Goal: Transaction & Acquisition: Purchase product/service

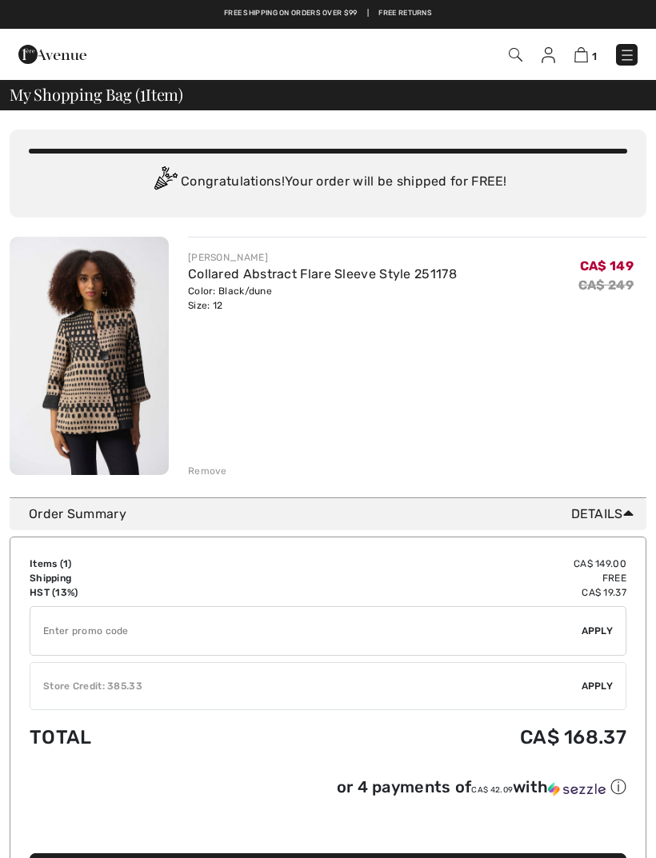
click at [504, 58] on span "1" at bounding box center [461, 55] width 351 height 22
click at [509, 56] on img at bounding box center [516, 55] width 14 height 14
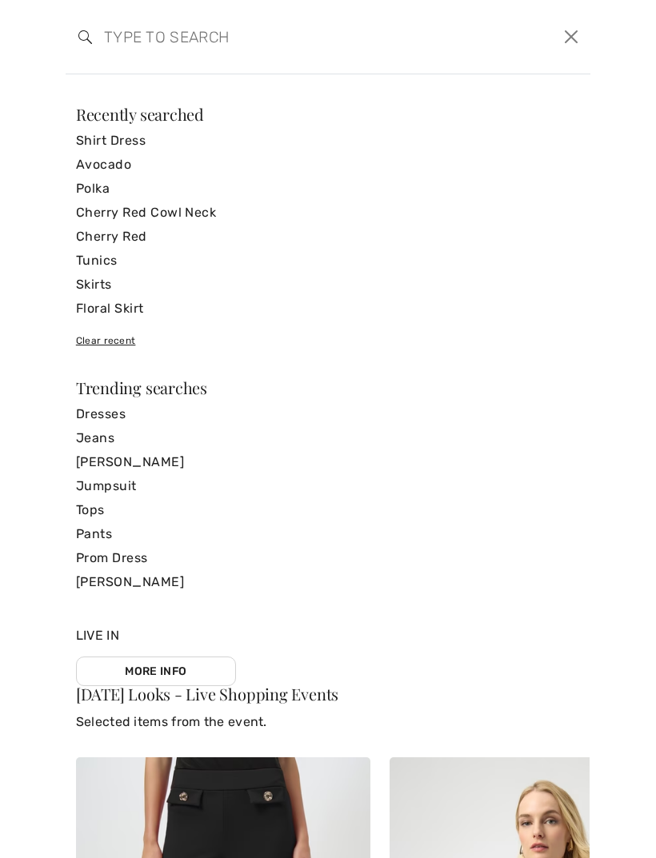
click at [133, 40] on input "search" at bounding box center [272, 37] width 360 height 48
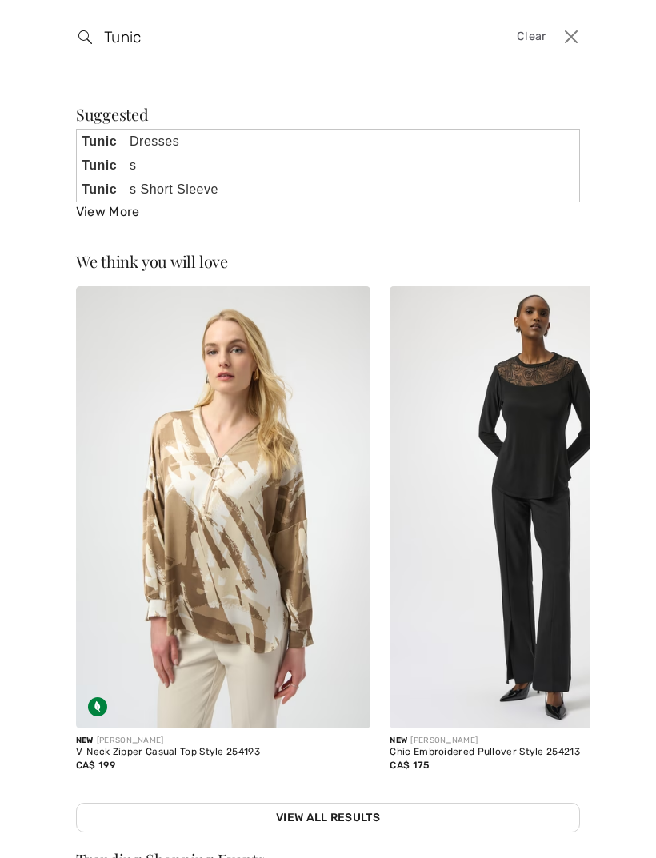
type input "Tunic"
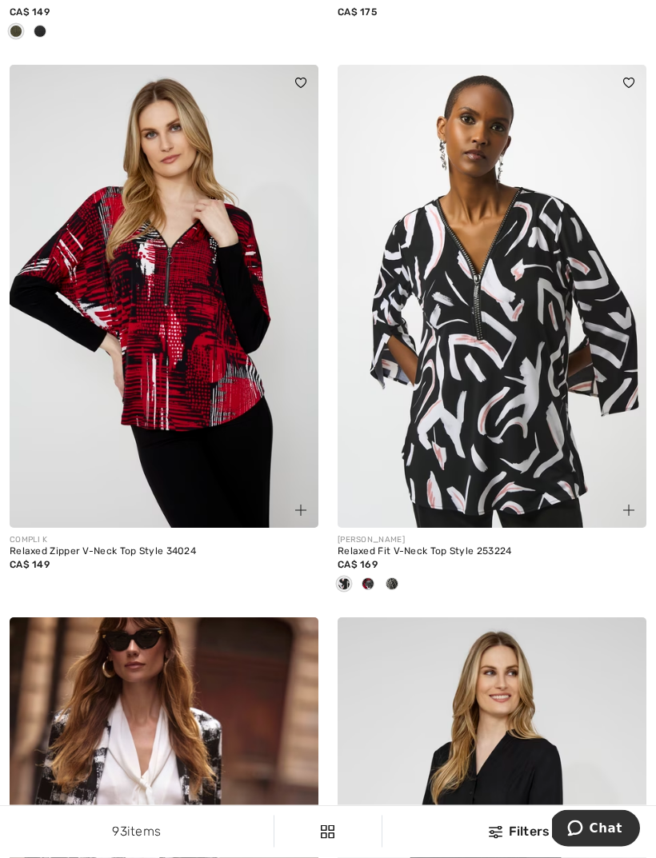
scroll to position [1753, 0]
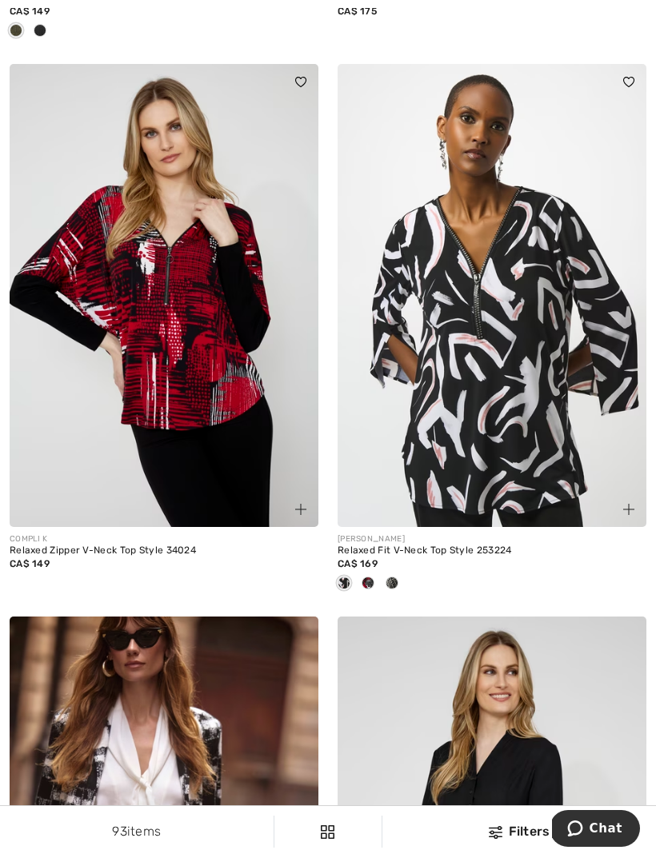
click at [372, 585] on span at bounding box center [367, 583] width 13 height 13
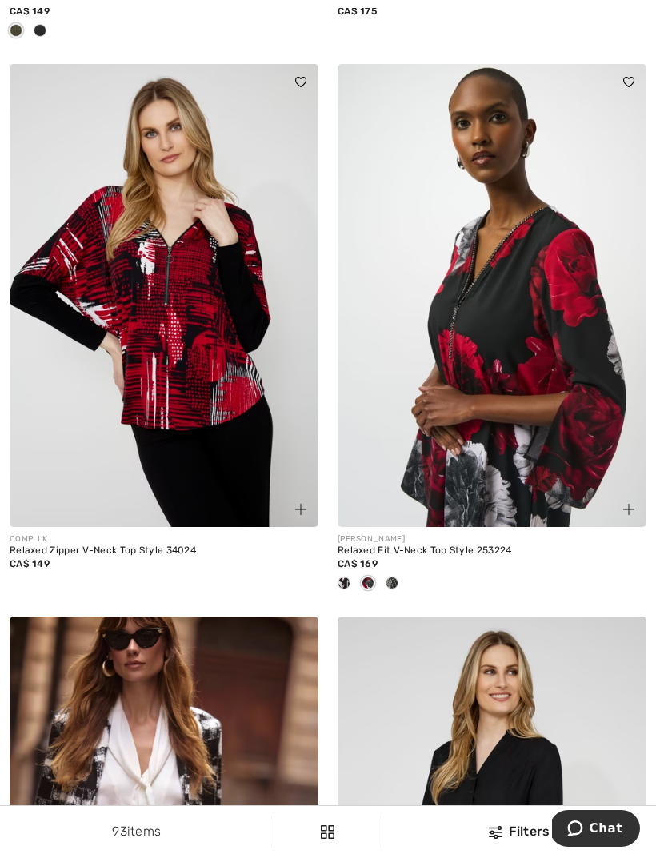
click at [396, 579] on span at bounding box center [391, 583] width 13 height 13
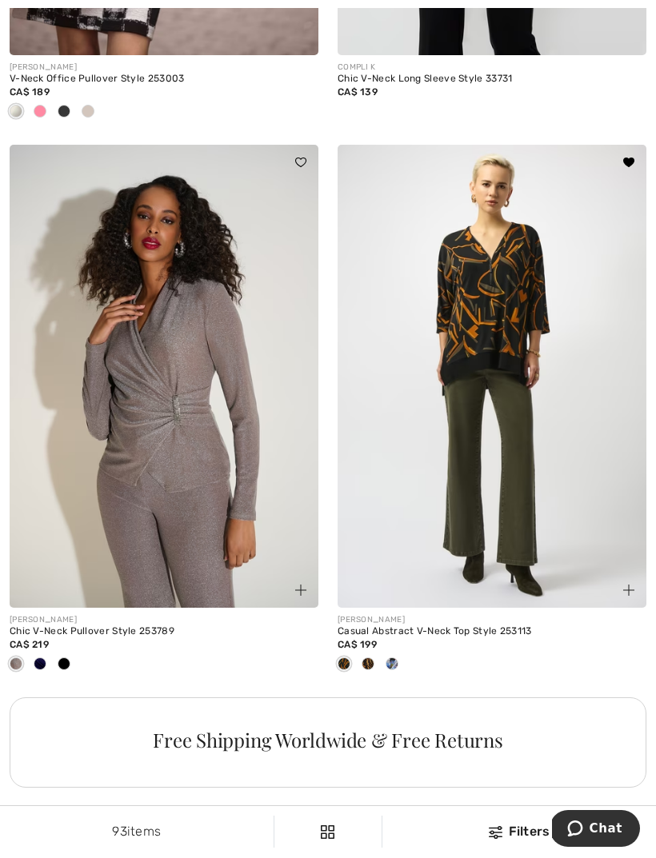
scroll to position [2788, 0]
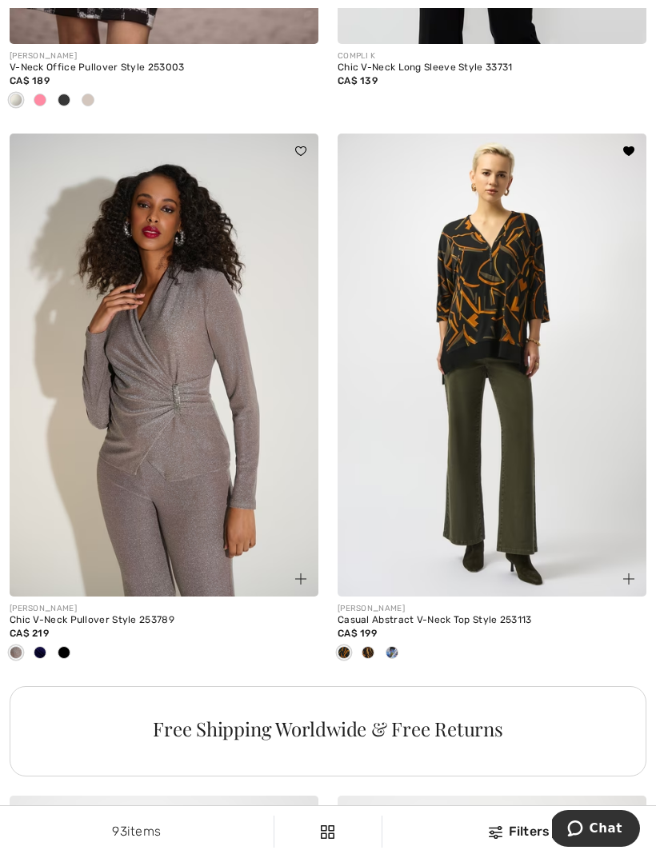
click at [499, 395] on img at bounding box center [491, 365] width 309 height 463
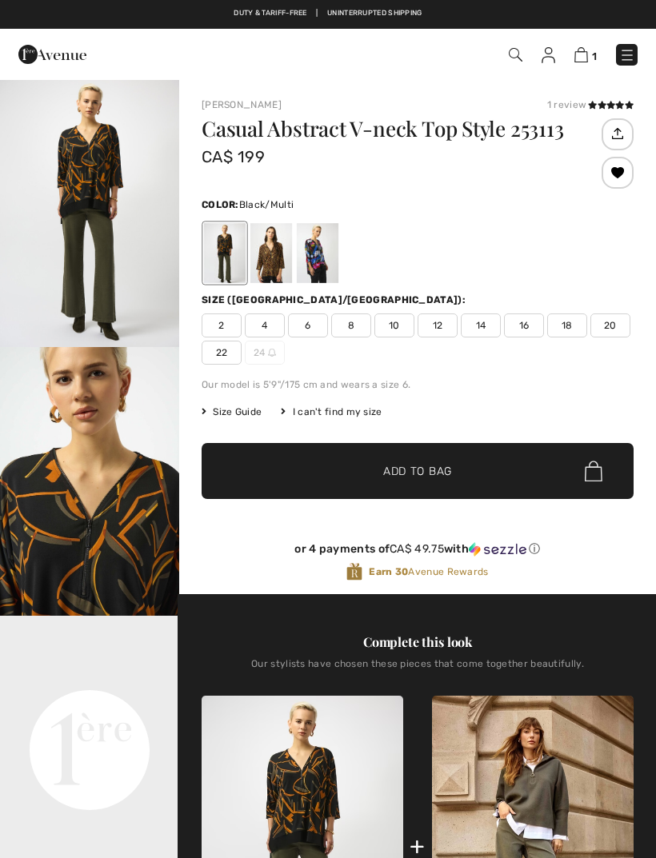
checkbox input "true"
click at [485, 328] on span "14" at bounding box center [481, 325] width 40 height 24
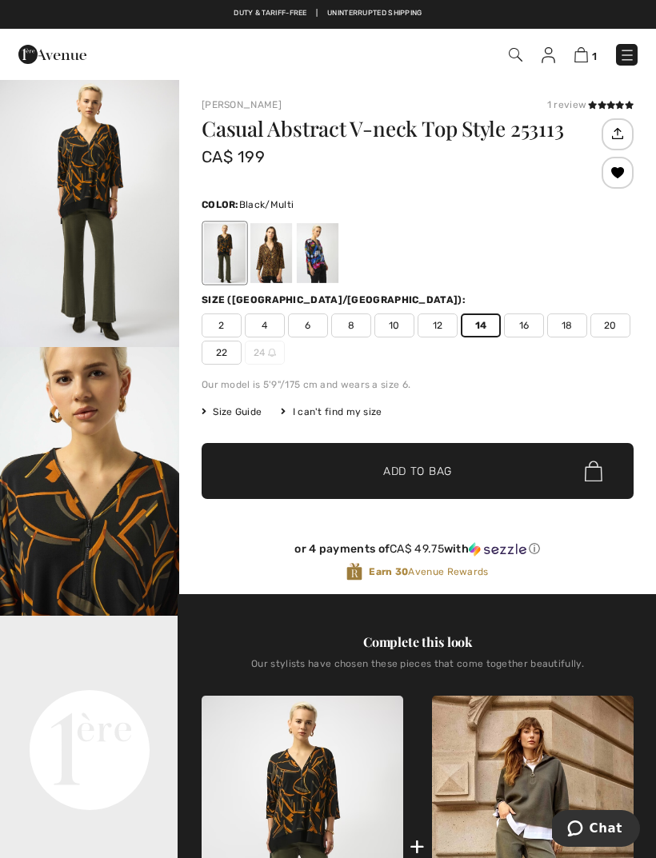
click at [441, 473] on span "Add to Bag" at bounding box center [417, 471] width 69 height 17
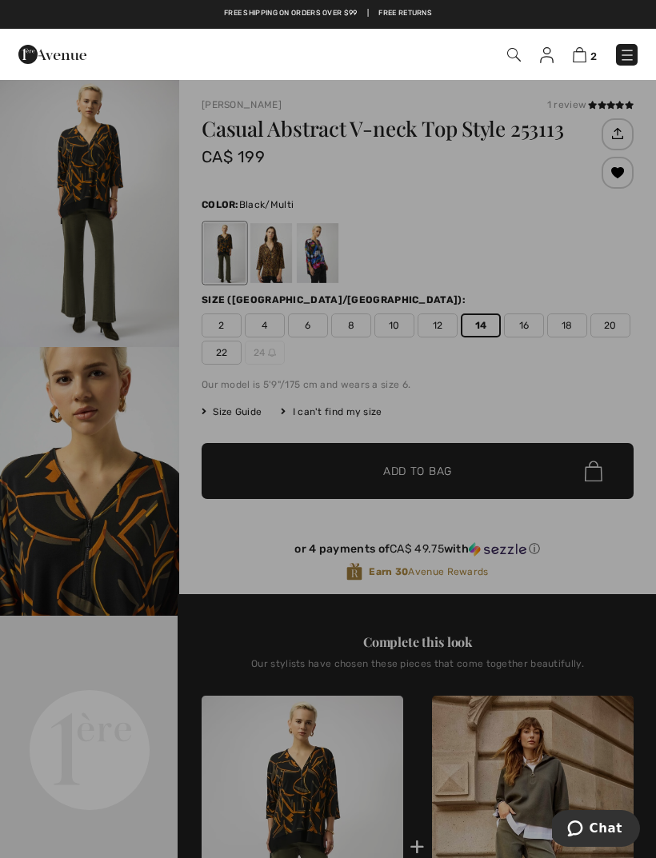
click at [151, 350] on div at bounding box center [328, 429] width 656 height 858
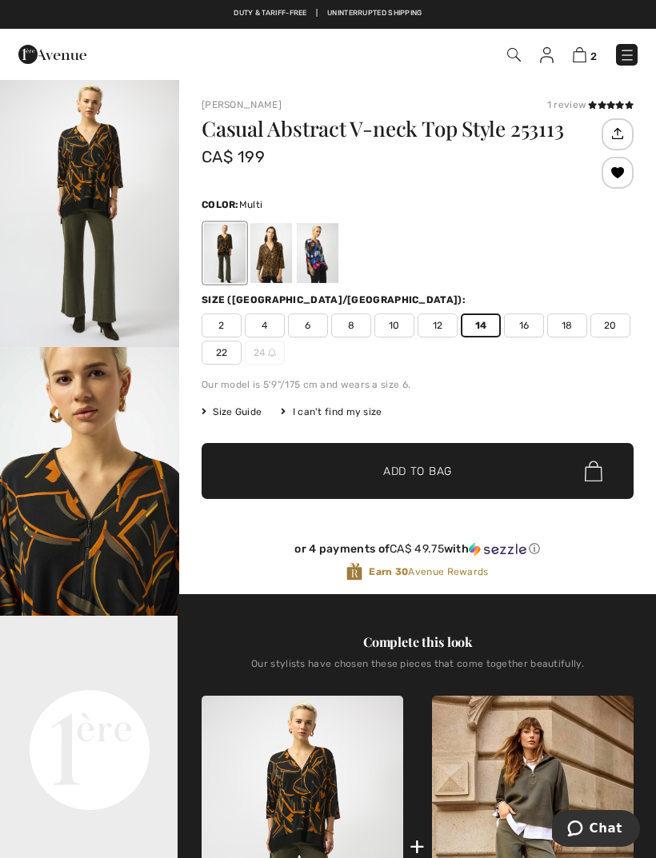
click at [332, 255] on div at bounding box center [318, 253] width 42 height 60
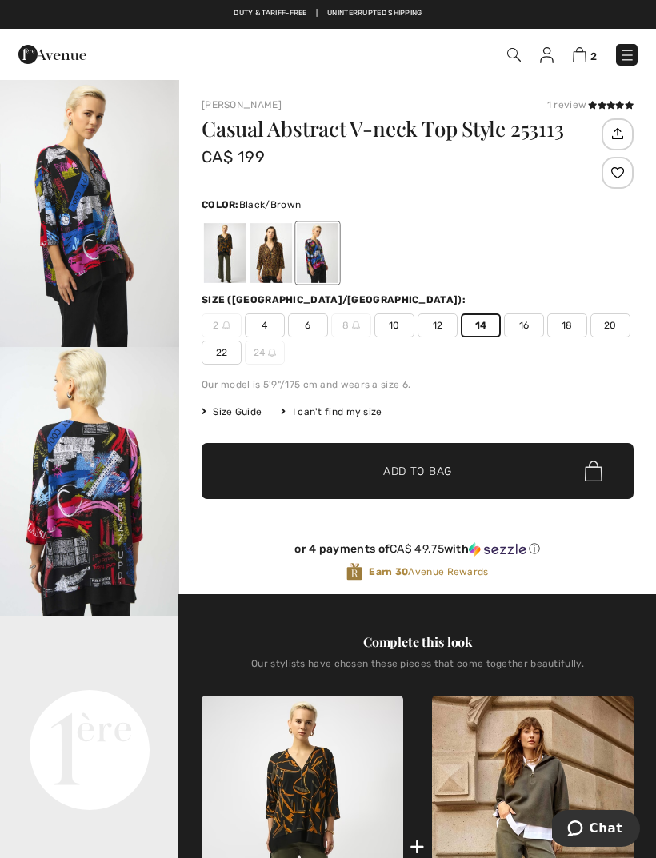
click at [279, 258] on div at bounding box center [271, 253] width 42 height 60
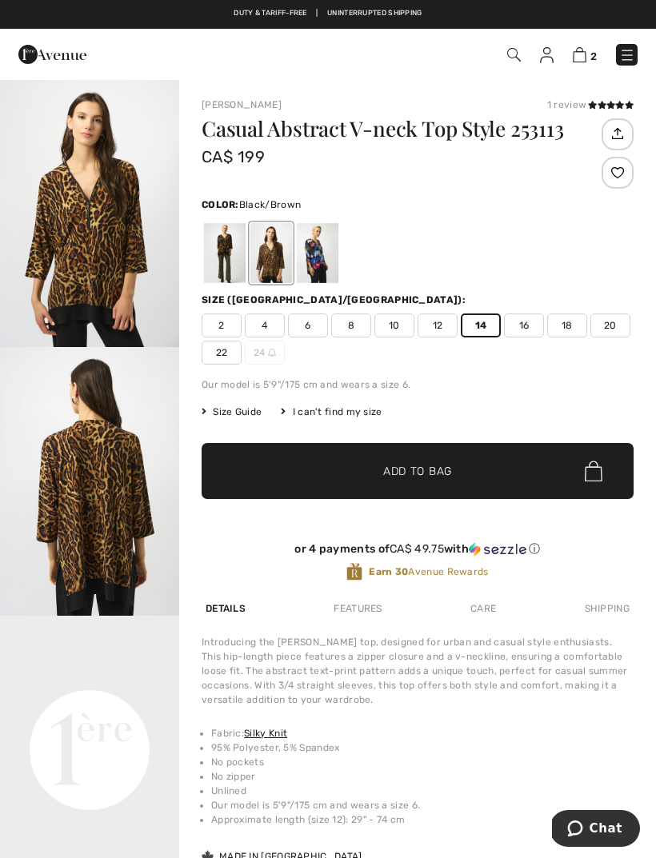
click at [325, 267] on div at bounding box center [318, 253] width 42 height 60
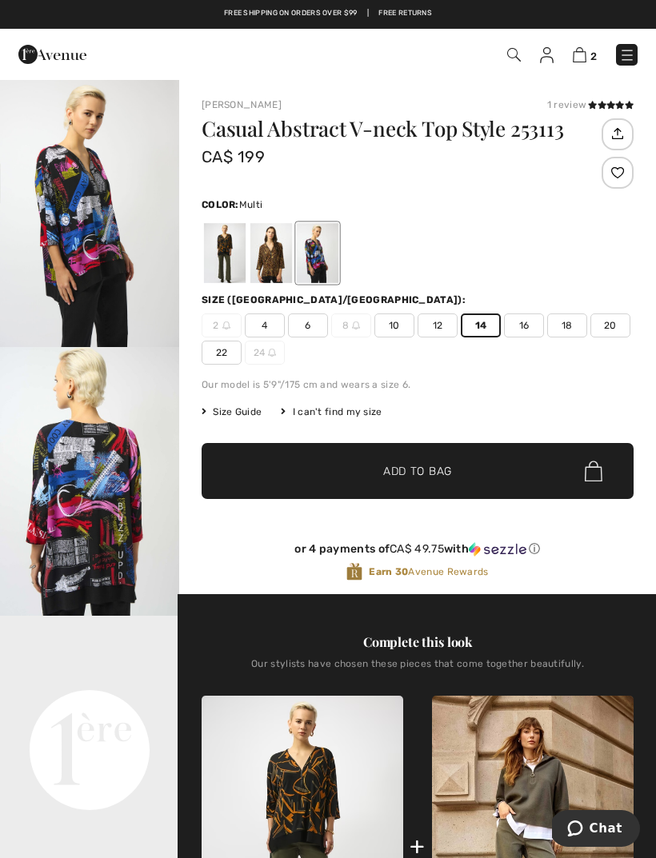
click at [628, 58] on img at bounding box center [627, 55] width 16 height 16
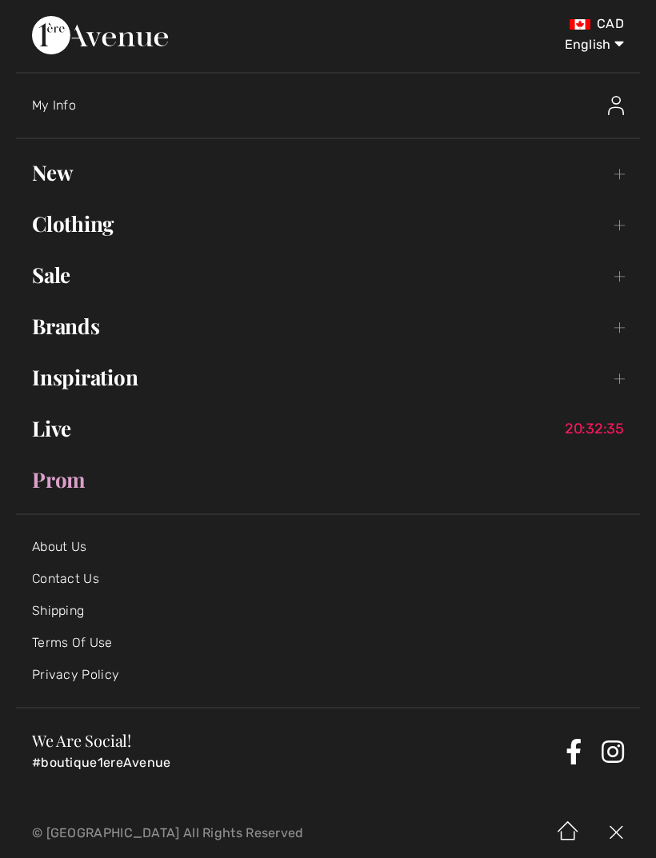
click at [80, 278] on link "Sale Toggle submenu" at bounding box center [328, 274] width 624 height 35
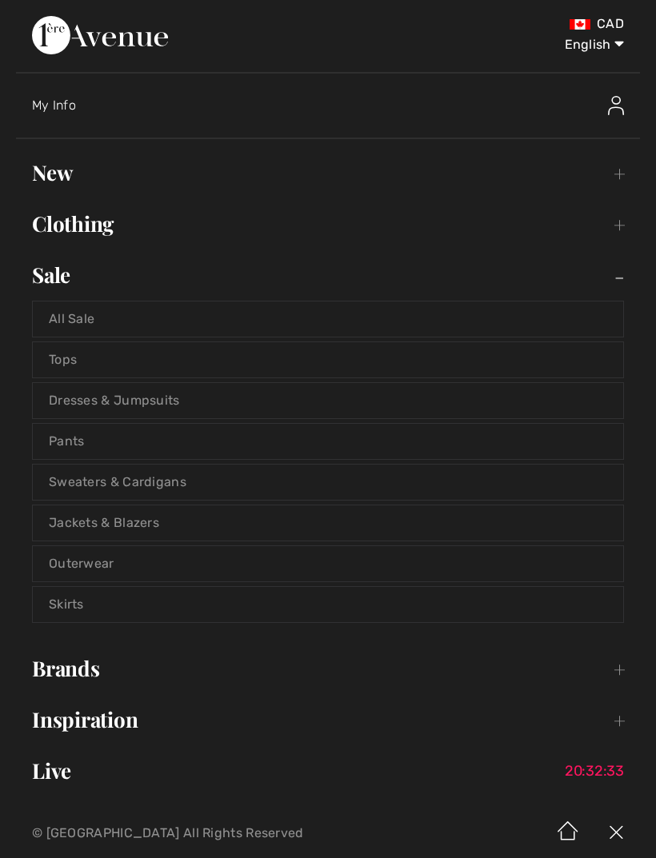
click at [98, 361] on link "Tops" at bounding box center [328, 359] width 590 height 35
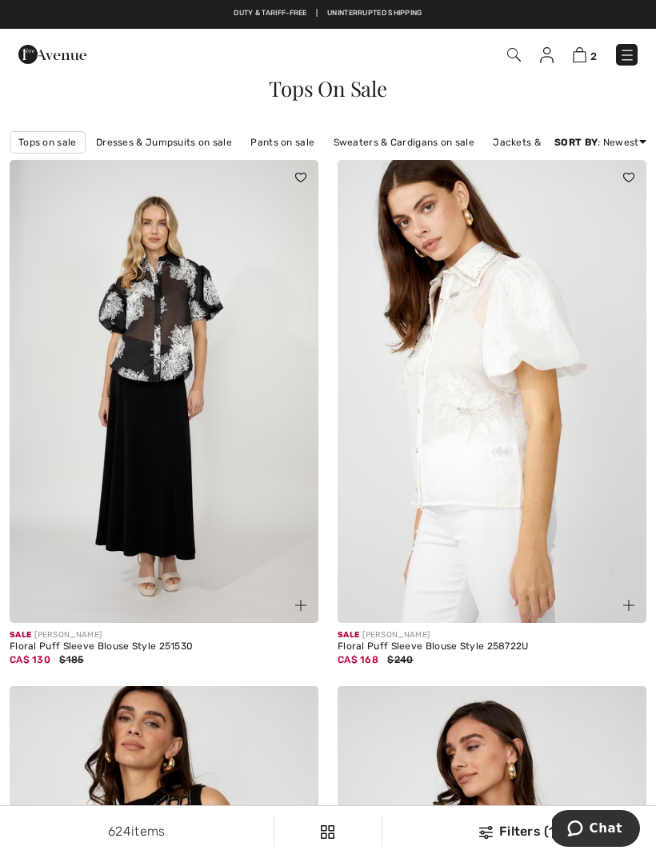
click at [495, 828] on div "Filters (1)" at bounding box center [519, 831] width 254 height 19
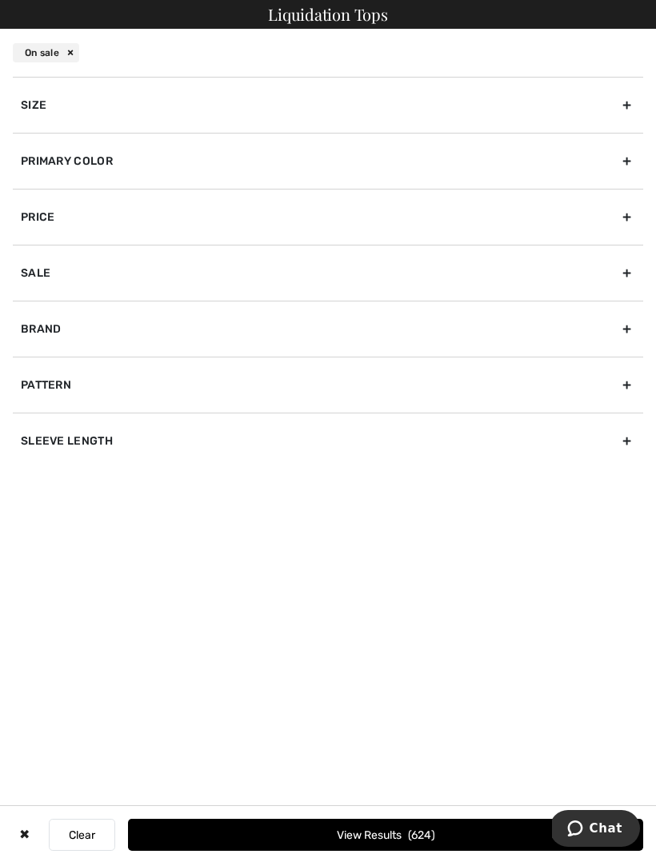
click at [91, 114] on div "Size" at bounding box center [328, 105] width 630 height 56
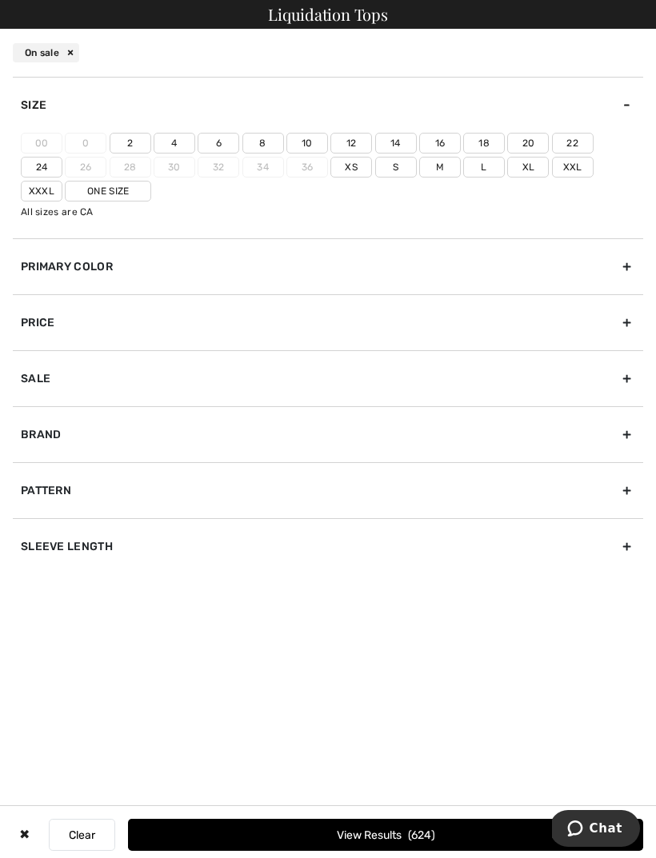
click at [405, 150] on label "14" at bounding box center [396, 143] width 42 height 21
click at [0, 0] on input"] "14" at bounding box center [0, 0] width 0 height 0
click at [373, 836] on button "View Results 137" at bounding box center [385, 835] width 515 height 32
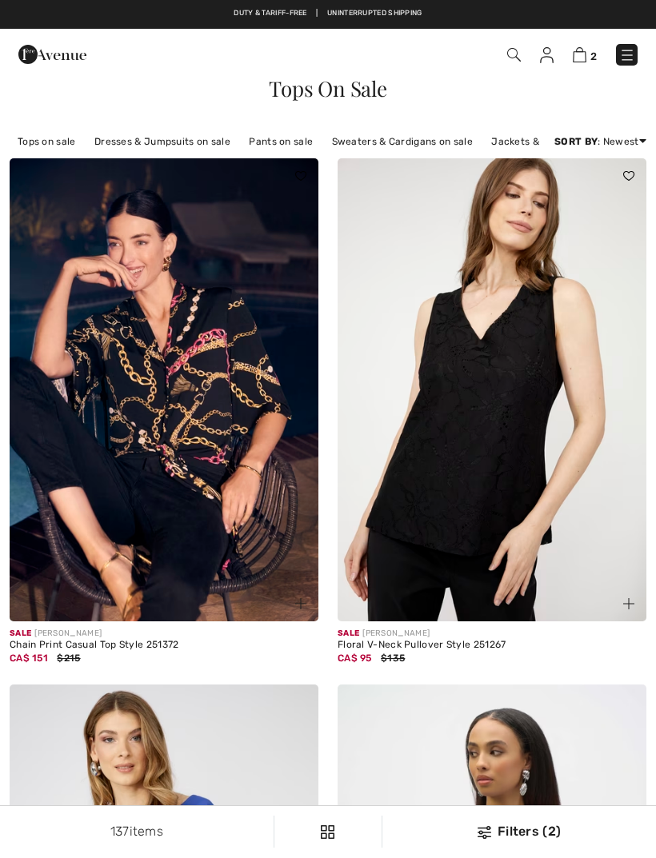
checkbox input "true"
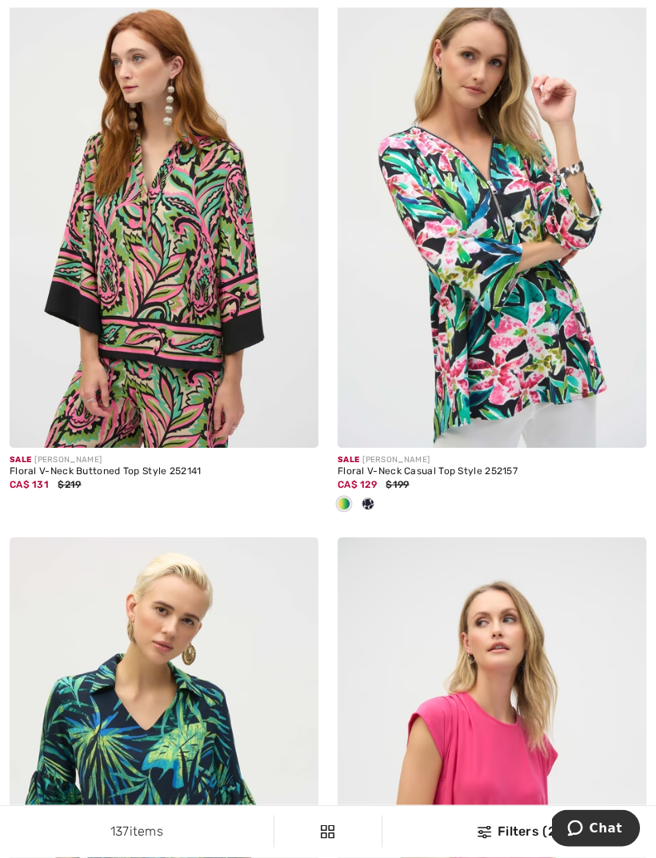
scroll to position [4623, 0]
click at [120, 257] on img at bounding box center [164, 216] width 309 height 463
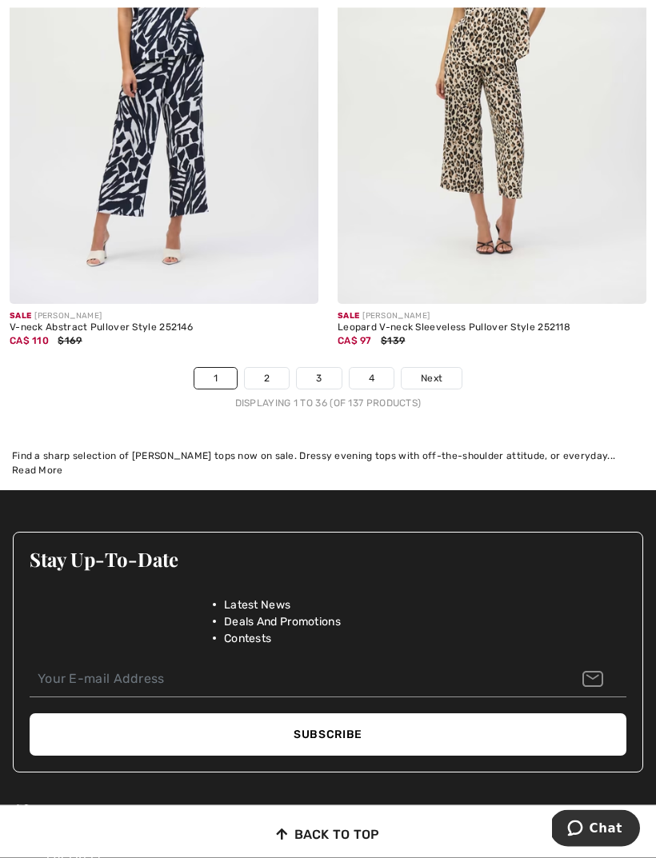
scroll to position [9873, 0]
click at [424, 371] on span "Next" at bounding box center [432, 378] width 22 height 14
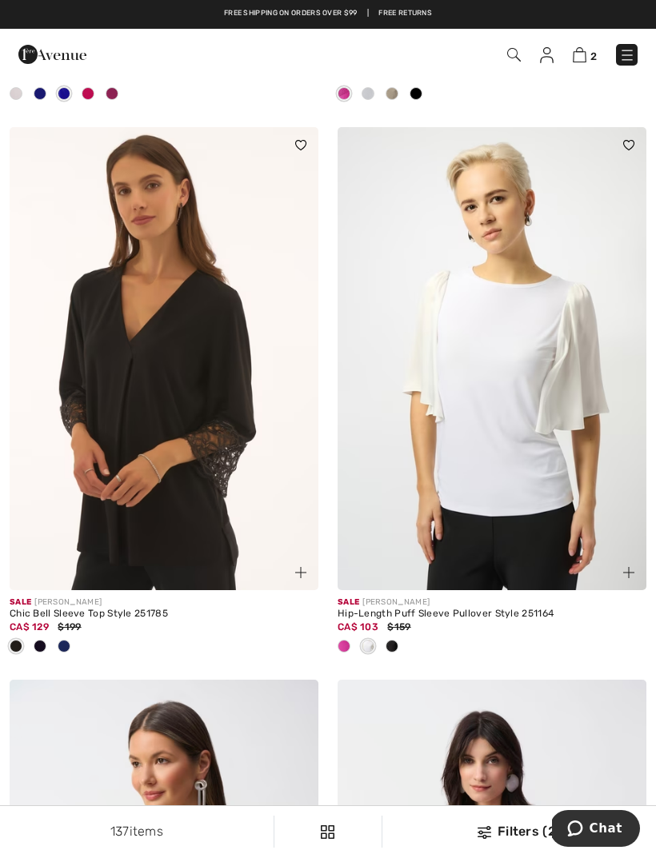
scroll to position [1690, 0]
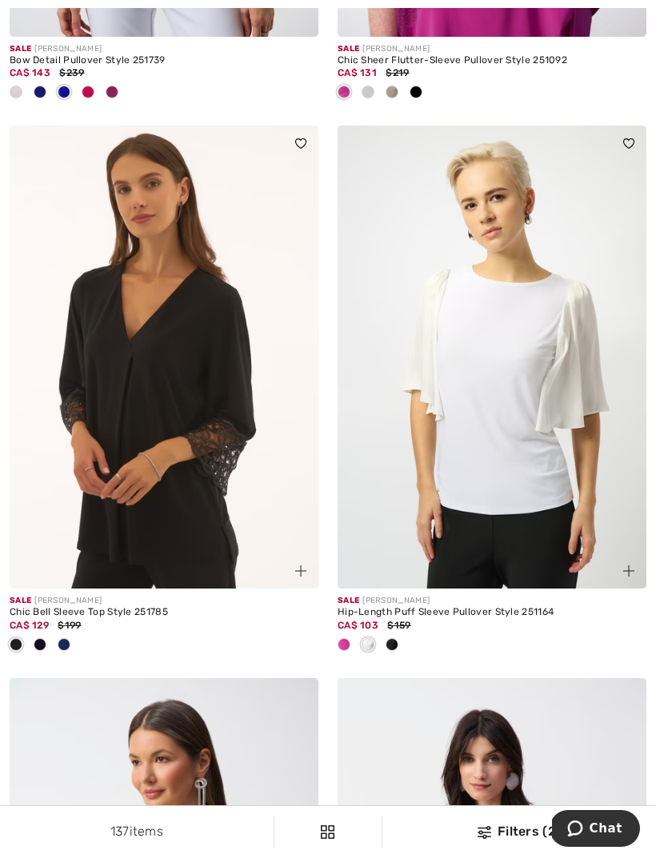
click at [93, 277] on img at bounding box center [164, 357] width 309 height 463
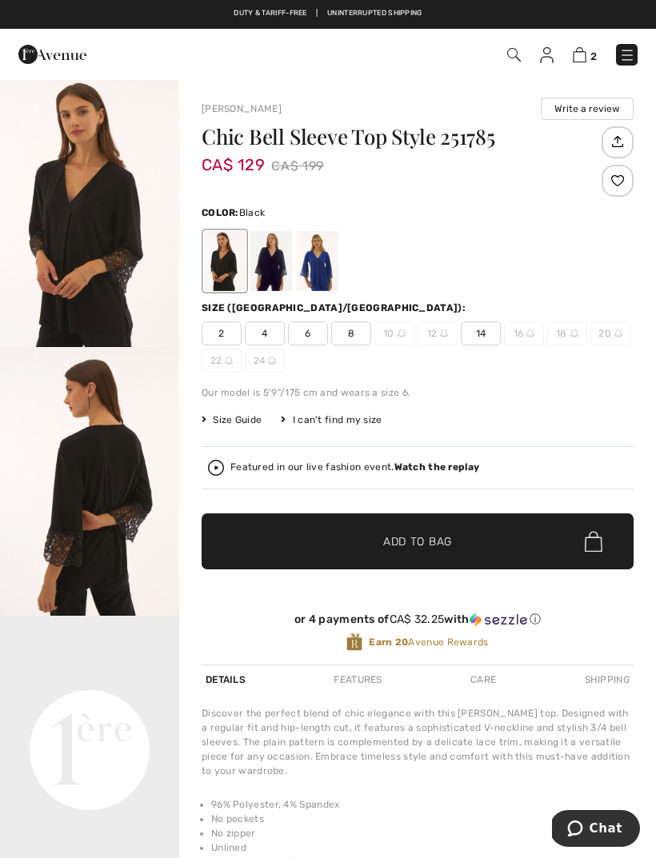
click at [441, 465] on strong "Watch the replay" at bounding box center [437, 466] width 86 height 11
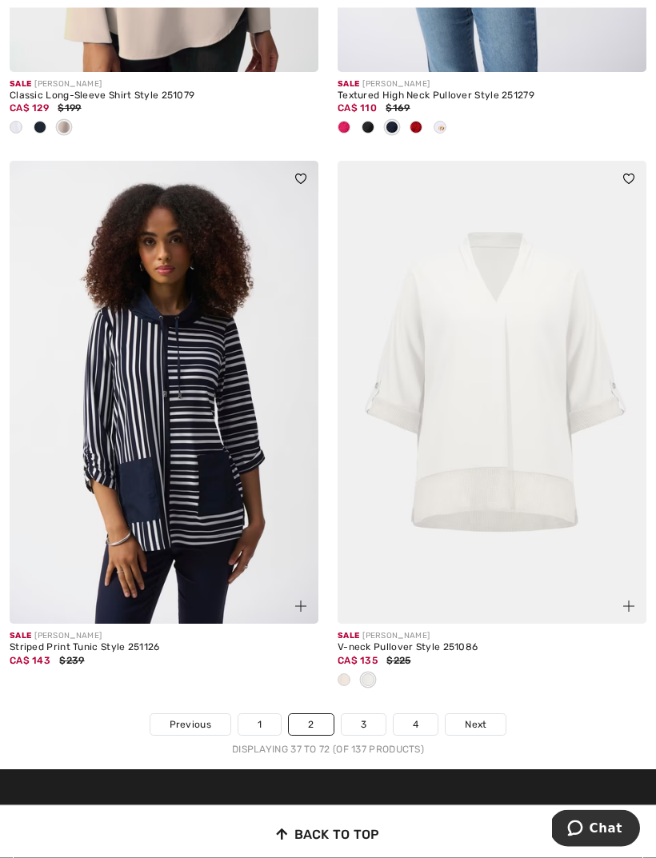
scroll to position [9658, 0]
click at [476, 717] on span "Next" at bounding box center [476, 724] width 22 height 14
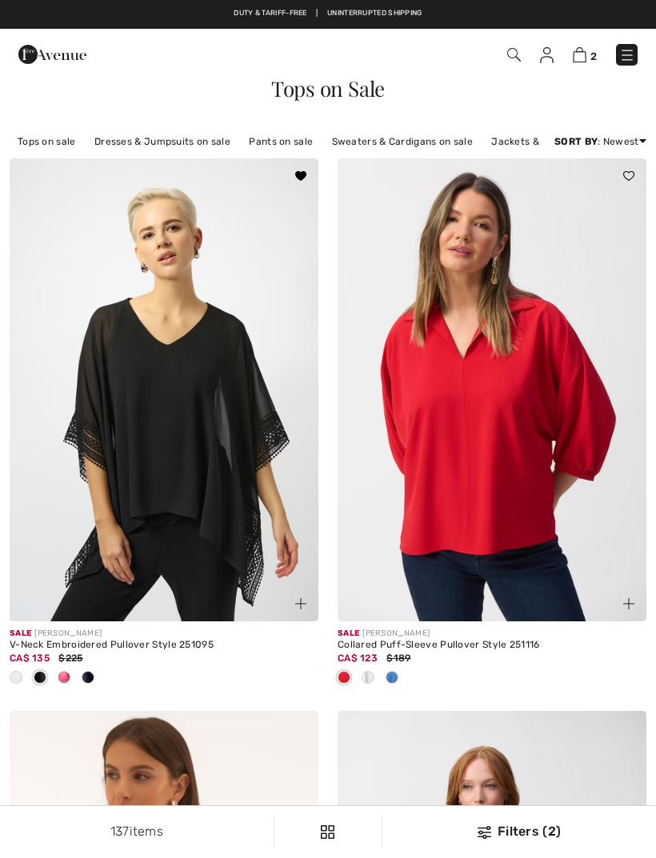
checkbox input "true"
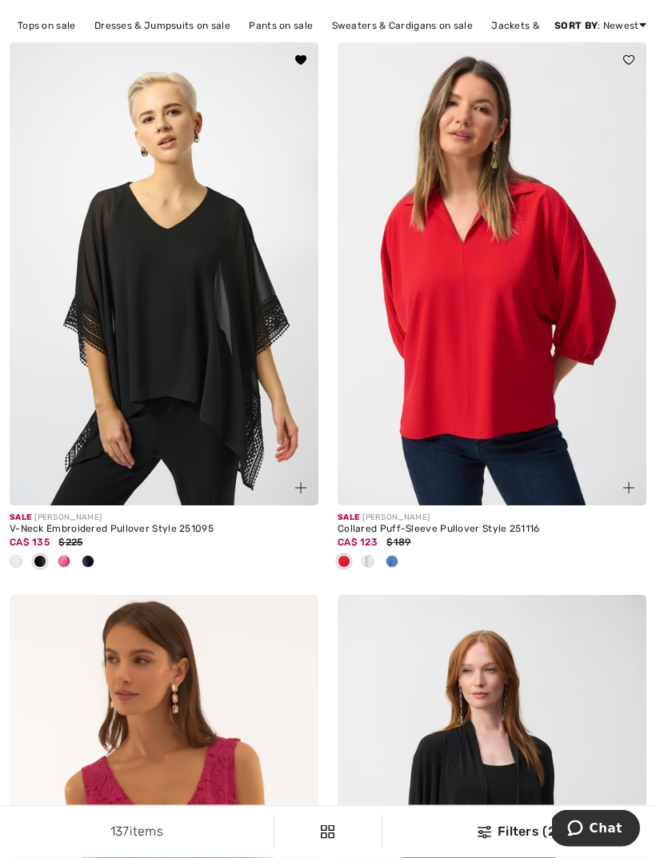
scroll to position [117, 0]
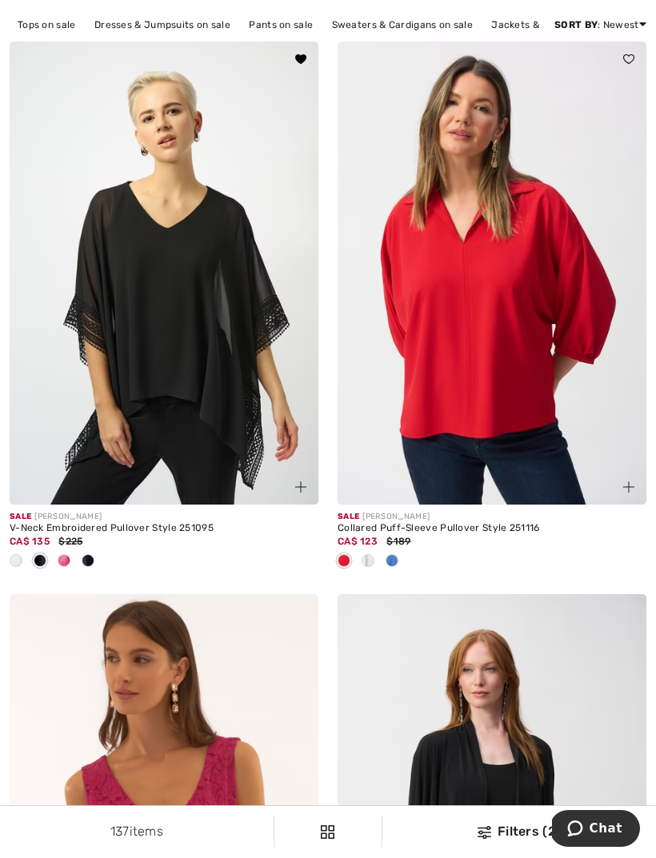
click at [102, 215] on img at bounding box center [164, 273] width 309 height 463
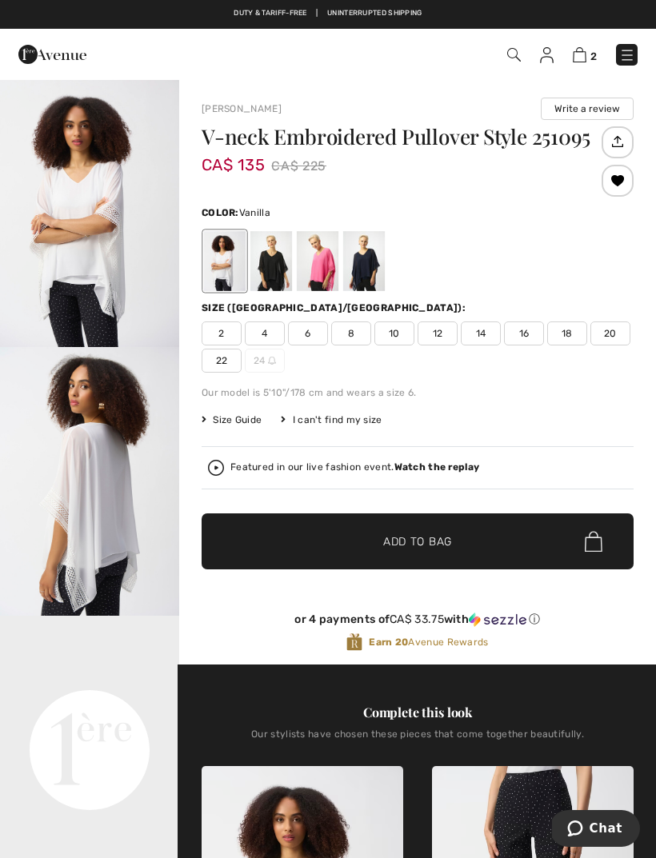
click at [485, 337] on span "14" at bounding box center [481, 333] width 40 height 24
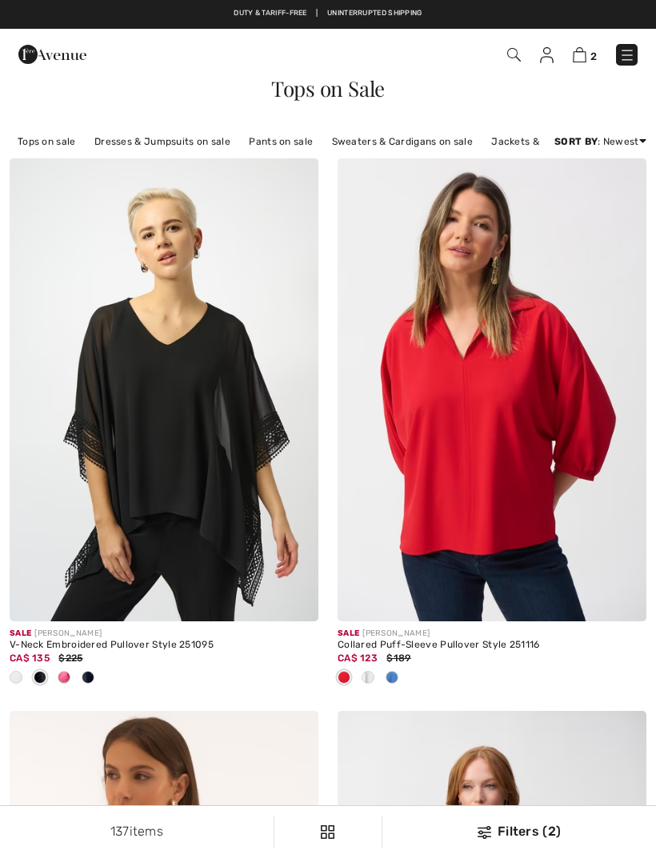
checkbox input "true"
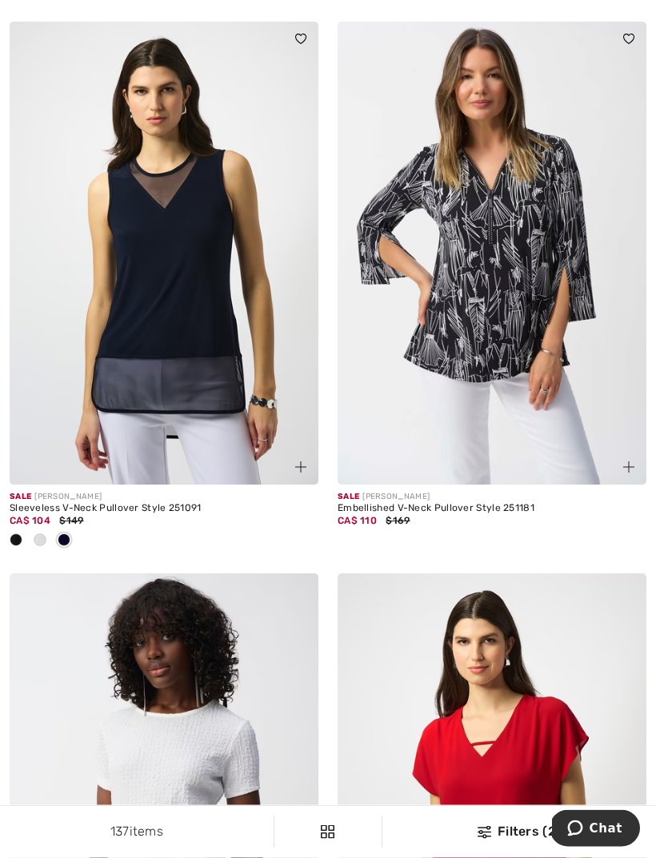
scroll to position [1243, 0]
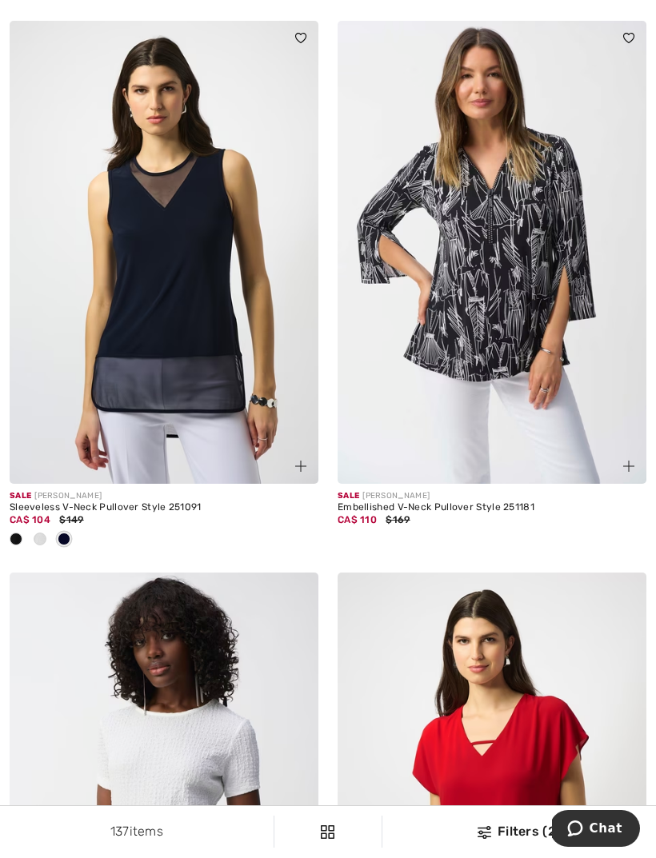
click at [476, 237] on img at bounding box center [491, 252] width 309 height 463
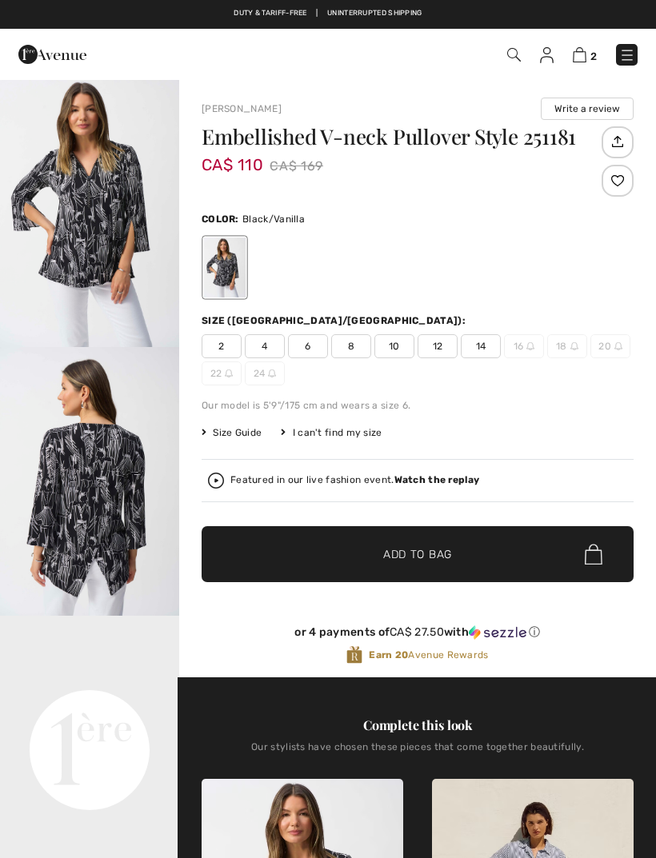
checkbox input "true"
click at [483, 347] on span "14" at bounding box center [481, 346] width 40 height 24
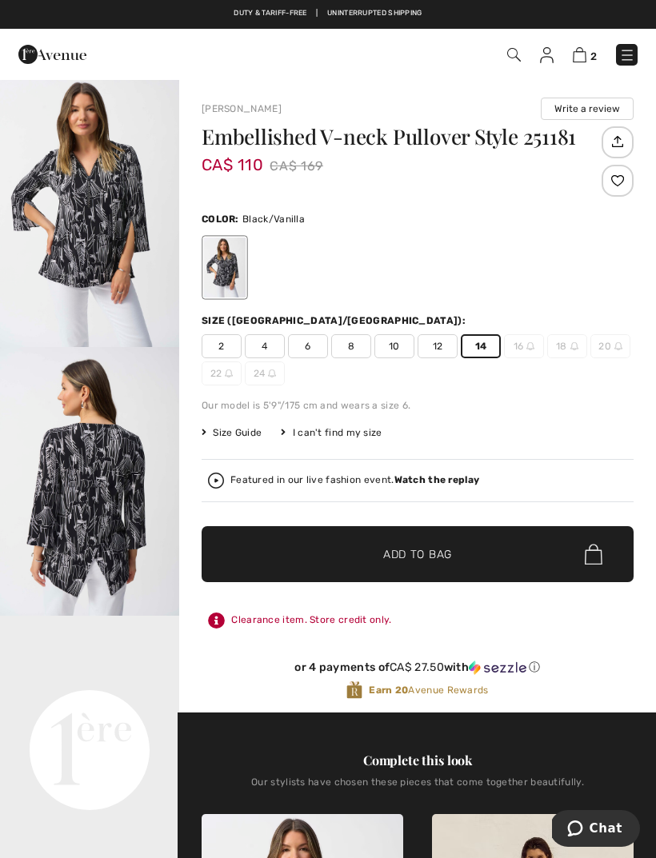
click at [433, 553] on span "Add to Bag" at bounding box center [417, 554] width 69 height 17
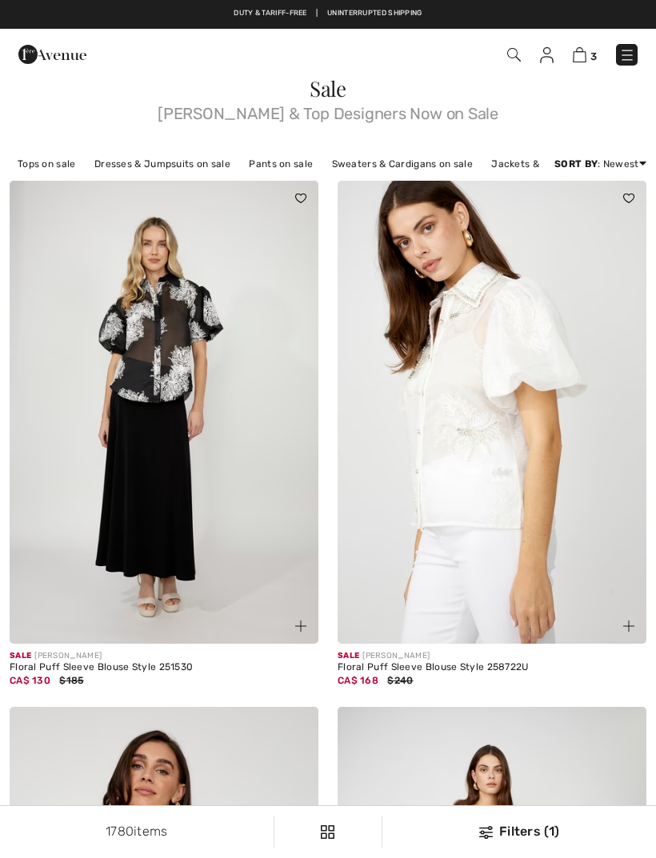
checkbox input "true"
